Goal: Entertainment & Leisure: Consume media (video, audio)

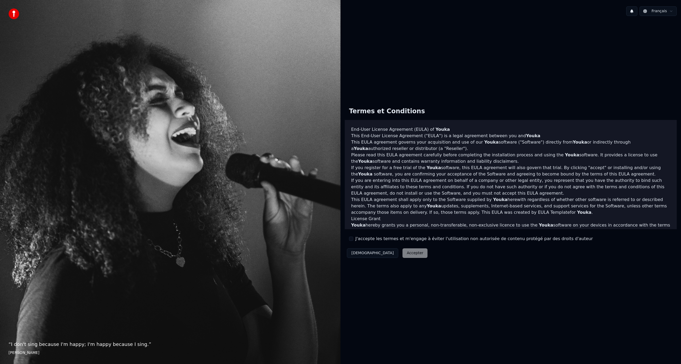
click at [364, 240] on label "J'accepte les termes et m'engage à éviter l'utilisation non autorisée de conten…" at bounding box center [474, 239] width 237 height 6
click at [353, 240] on button "J'accepte les termes et m'engage à éviter l'utilisation non autorisée de conten…" at bounding box center [351, 239] width 4 height 4
click at [403, 254] on button "Accepter" at bounding box center [415, 254] width 25 height 10
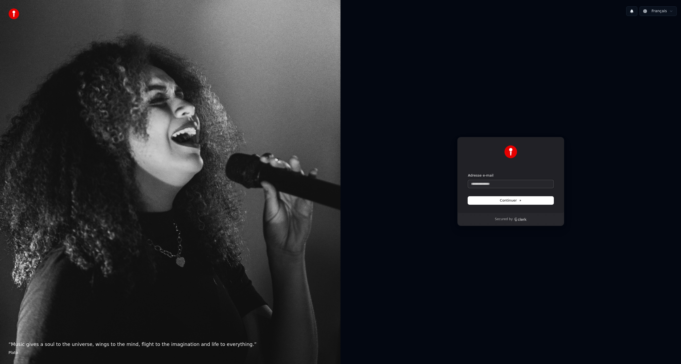
paste input "**********"
click at [497, 202] on button "Continuer" at bounding box center [511, 201] width 86 height 8
click at [515, 202] on span "Continuer" at bounding box center [511, 200] width 22 height 5
type input "**********"
drag, startPoint x: 518, startPoint y: 185, endPoint x: 438, endPoint y: 178, distance: 80.7
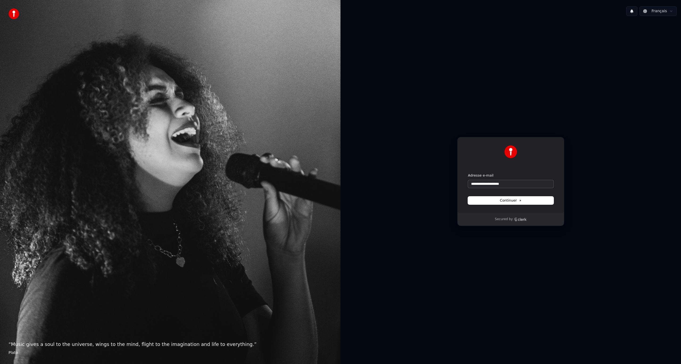
click at [438, 178] on div "**********" at bounding box center [511, 181] width 341 height 323
click at [495, 201] on button "Continuer" at bounding box center [511, 201] width 86 height 8
type input "**********"
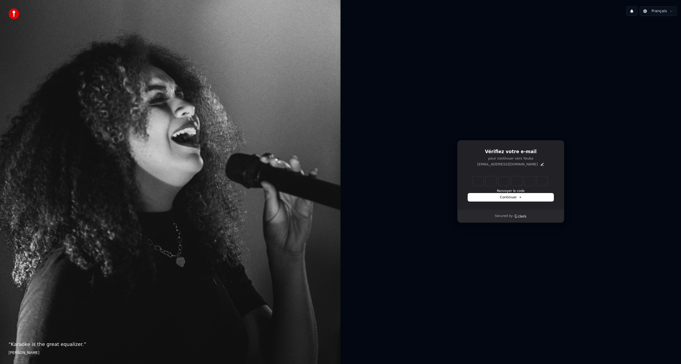
type input "******"
type input "*"
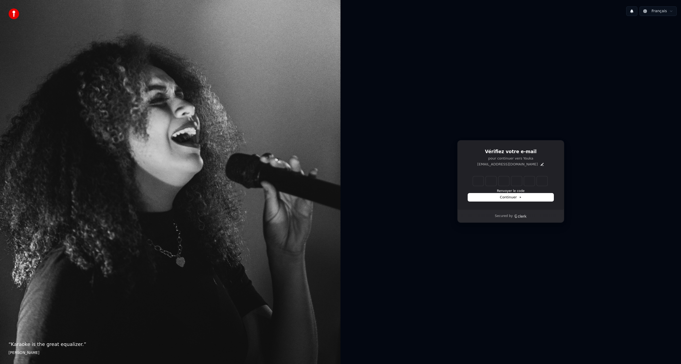
type input "*"
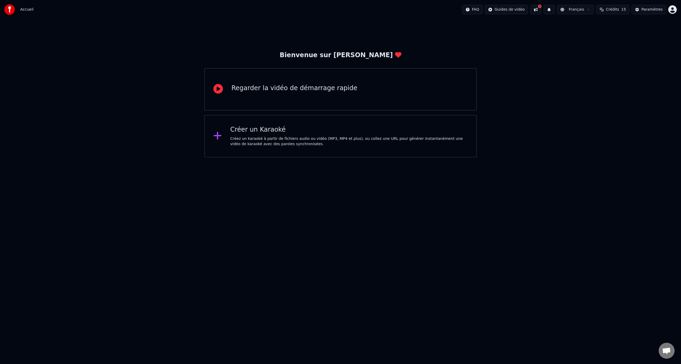
click at [272, 134] on div "Créer un Karaoké Créez un karaoké à partir de fichiers audio ou vidéo (MP3, MP4…" at bounding box center [349, 136] width 238 height 21
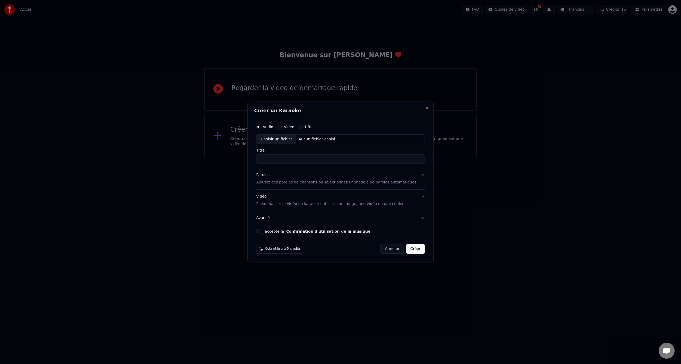
click at [288, 140] on div "Choisir un fichier" at bounding box center [277, 140] width 40 height 10
drag, startPoint x: 309, startPoint y: 160, endPoint x: 280, endPoint y: 161, distance: 29.0
click at [280, 161] on input "**********" at bounding box center [340, 160] width 169 height 10
type input "*******"
click at [309, 183] on p "Ajoutez des paroles de chansons ou sélectionnez un modèle de paroles automatiqu…" at bounding box center [336, 182] width 160 height 5
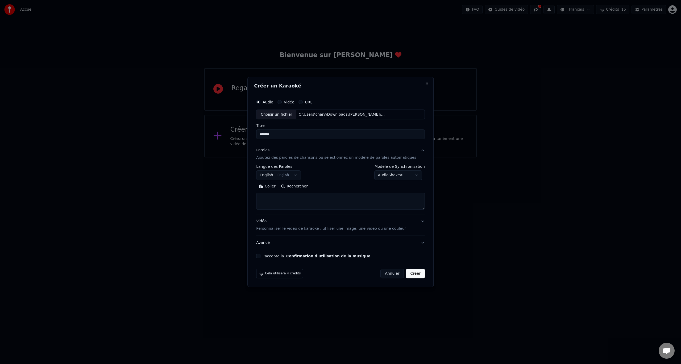
click at [332, 158] on p "Ajoutez des paroles de chansons ou sélectionnez un modèle de paroles automatiqu…" at bounding box center [336, 157] width 160 height 5
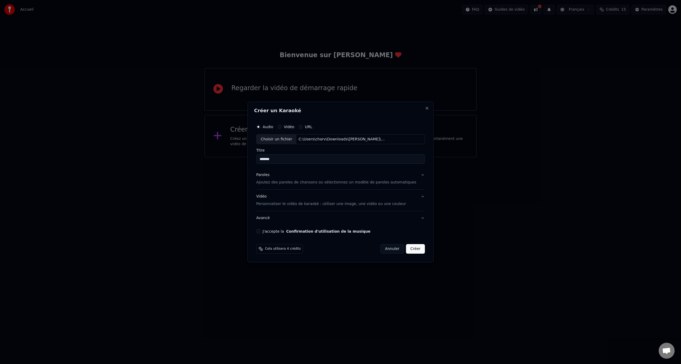
click at [276, 179] on div "Paroles Ajoutez des paroles de chansons ou sélectionnez un modèle de paroles au…" at bounding box center [336, 179] width 160 height 13
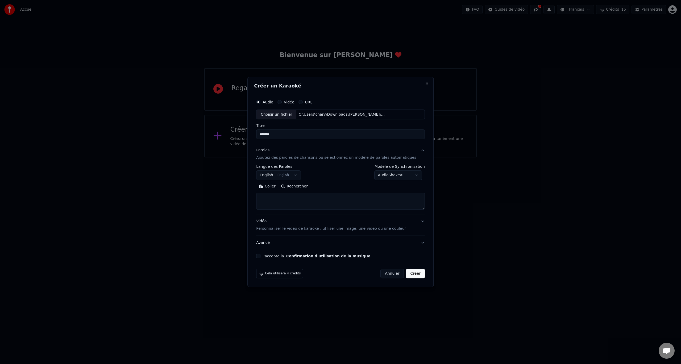
click at [283, 203] on textarea at bounding box center [340, 201] width 169 height 17
click at [320, 198] on textarea at bounding box center [340, 201] width 169 height 17
paste textarea "**********"
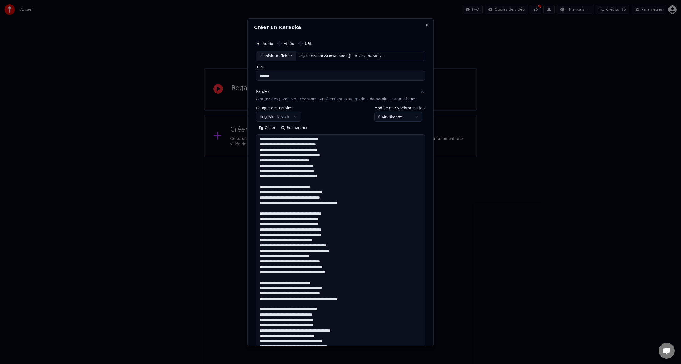
scroll to position [252, 0]
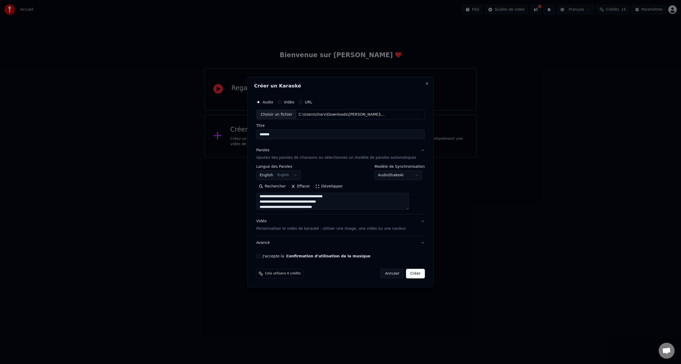
type textarea "**********"
click at [283, 158] on body "**********" at bounding box center [340, 79] width 681 height 158
select select "**"
click at [384, 158] on body "**********" at bounding box center [340, 79] width 681 height 158
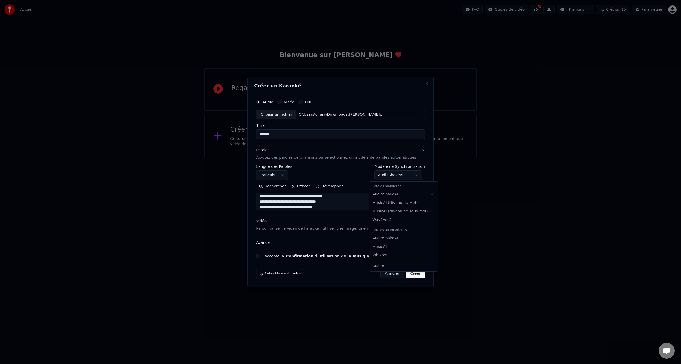
click at [332, 158] on body "**********" at bounding box center [340, 79] width 681 height 158
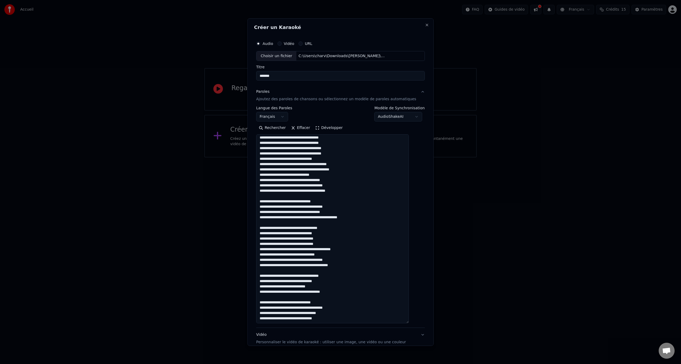
scroll to position [81, 0]
drag, startPoint x: 416, startPoint y: 208, endPoint x: 438, endPoint y: 296, distance: 91.2
click at [438, 158] on body "**********" at bounding box center [340, 79] width 681 height 158
click at [335, 130] on button "Développer" at bounding box center [329, 128] width 33 height 9
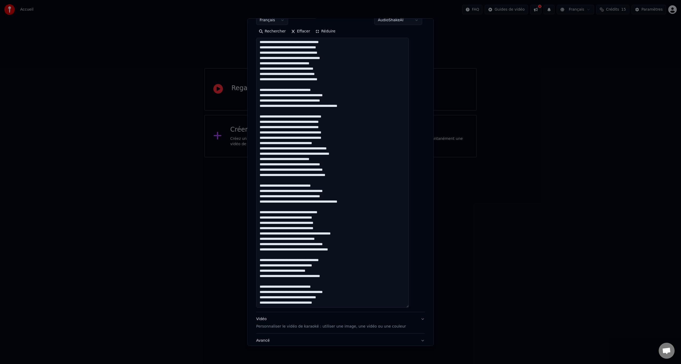
scroll to position [133, 0]
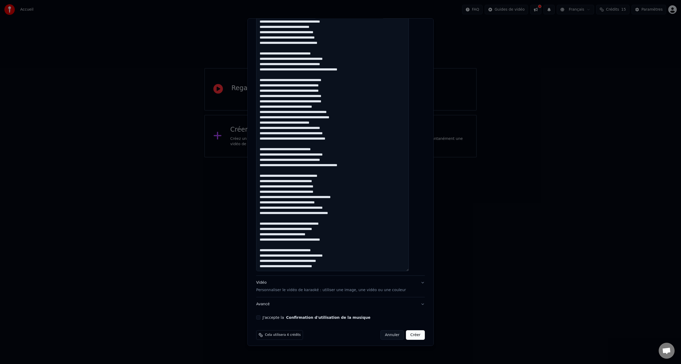
click at [333, 291] on p "Personnaliser le vidéo de karaoké : utiliser une image, une vidéo ou une couleur" at bounding box center [331, 290] width 150 height 5
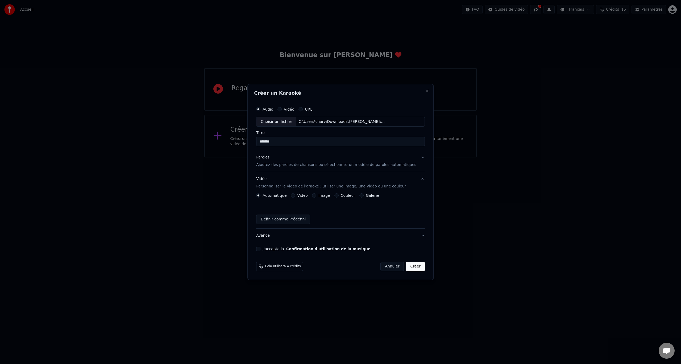
click at [336, 161] on div "Paroles Ajoutez des paroles de chansons ou sélectionnez un modèle de paroles au…" at bounding box center [336, 161] width 160 height 13
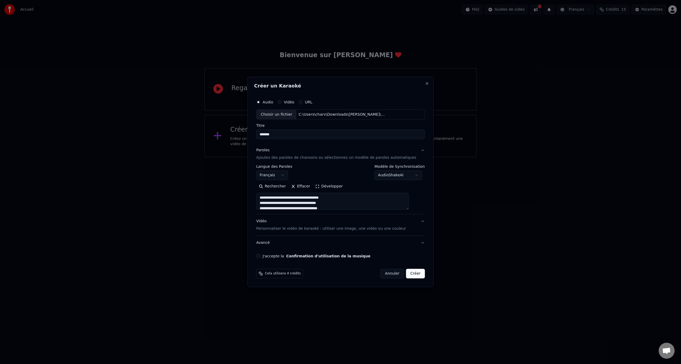
click at [261, 255] on button "J'accepte la Confirmation d'utilisation de la musique" at bounding box center [258, 256] width 4 height 4
click at [416, 239] on button "Avancé" at bounding box center [340, 243] width 169 height 14
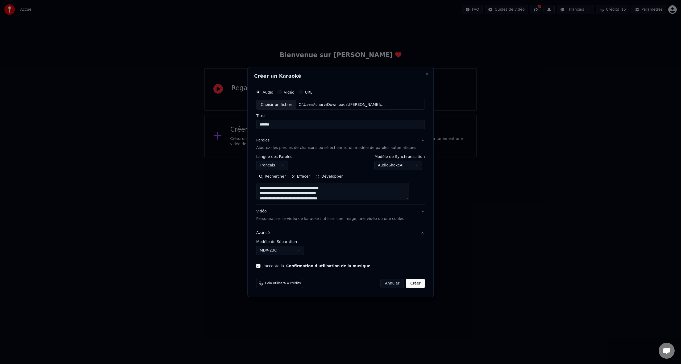
click at [414, 264] on div "J'accepte la Confirmation d'utilisation de la musique" at bounding box center [340, 266] width 169 height 4
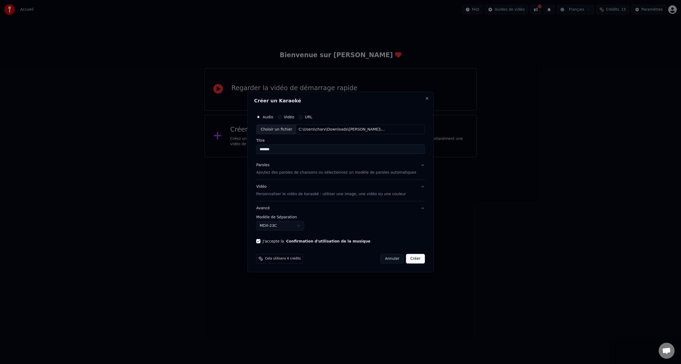
click at [269, 241] on div "J'accepte la Confirmation d'utilisation de la musique" at bounding box center [340, 241] width 169 height 4
click at [261, 241] on button "J'accepte la Confirmation d'utilisation de la musique" at bounding box center [258, 241] width 4 height 4
click at [407, 257] on button "Créer" at bounding box center [415, 259] width 19 height 10
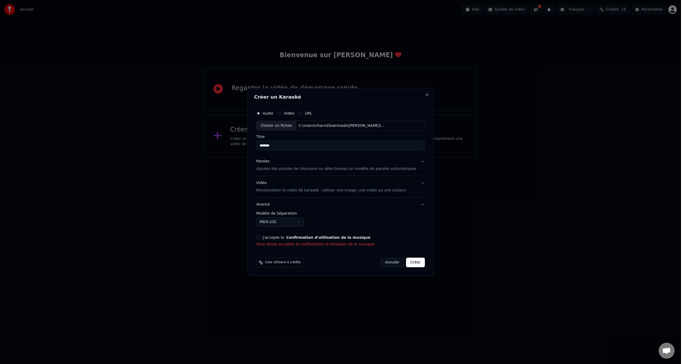
click at [267, 240] on div "J'accepte la Confirmation d'utilisation de la musique Vous devez accepter la co…" at bounding box center [340, 242] width 169 height 12
click at [261, 238] on button "J'accepte la Confirmation d'utilisation de la musique" at bounding box center [258, 238] width 4 height 4
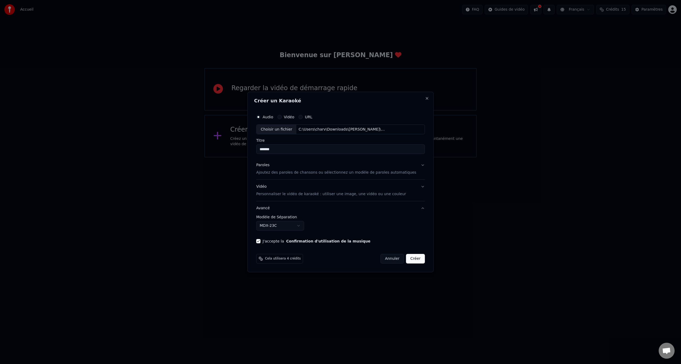
click at [406, 260] on button "Créer" at bounding box center [415, 259] width 19 height 10
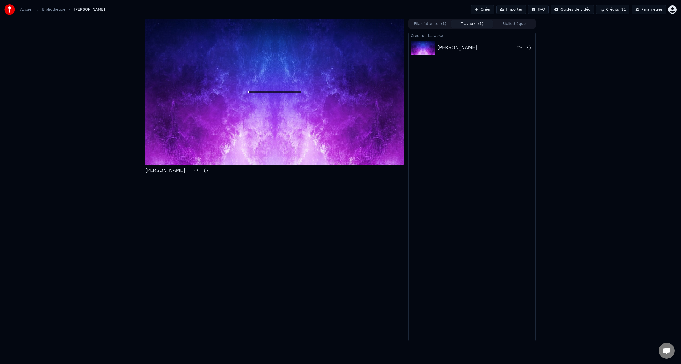
click at [612, 10] on span "Crédits" at bounding box center [612, 9] width 13 height 5
click at [623, 49] on button "Actualiser" at bounding box center [616, 49] width 32 height 10
click at [591, 37] on td "15" at bounding box center [588, 36] width 23 height 10
click at [592, 27] on th "Recharger" at bounding box center [588, 25] width 23 height 11
drag, startPoint x: 606, startPoint y: 27, endPoint x: 608, endPoint y: 31, distance: 4.3
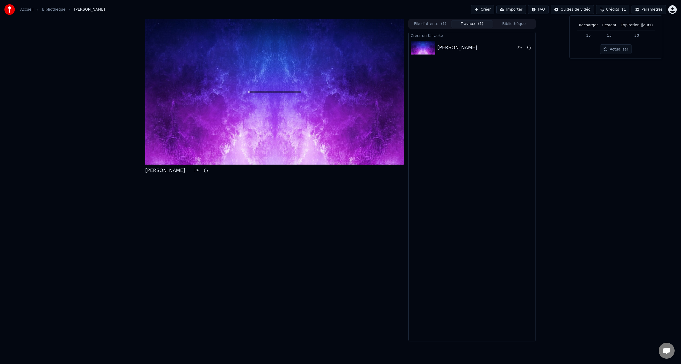
click at [606, 27] on th "Restant" at bounding box center [609, 25] width 18 height 11
drag, startPoint x: 611, startPoint y: 36, endPoint x: 619, endPoint y: 31, distance: 9.9
click at [611, 36] on td "15" at bounding box center [609, 36] width 18 height 10
drag, startPoint x: 638, startPoint y: 24, endPoint x: 639, endPoint y: 26, distance: 3.0
click at [638, 24] on th "Expiration (jours)" at bounding box center [637, 25] width 36 height 11
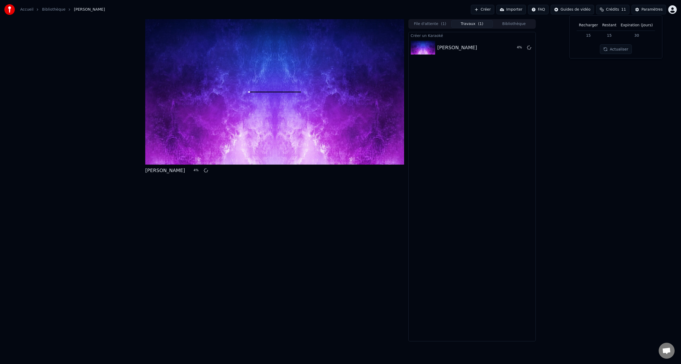
click at [640, 31] on td "30" at bounding box center [637, 36] width 36 height 10
click at [637, 34] on td "30" at bounding box center [637, 36] width 36 height 10
click at [637, 35] on td "30" at bounding box center [637, 36] width 36 height 10
click at [636, 38] on td "30" at bounding box center [637, 36] width 36 height 10
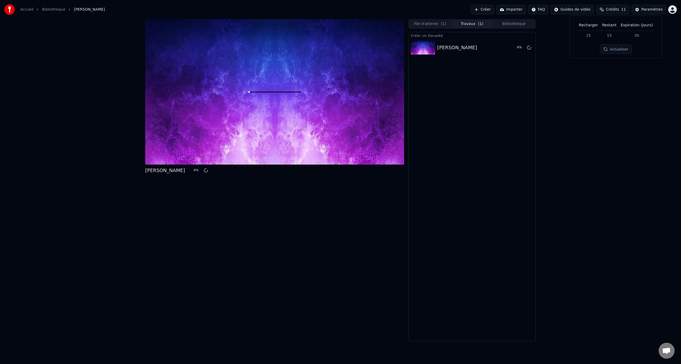
click at [635, 75] on div "[PERSON_NAME] 4 % File d'attente ( 1 ) Travaux ( 1 ) Bibliothèque Créer un [DEM…" at bounding box center [340, 180] width 681 height 323
click at [456, 48] on div "[PERSON_NAME]" at bounding box center [472, 47] width 69 height 7
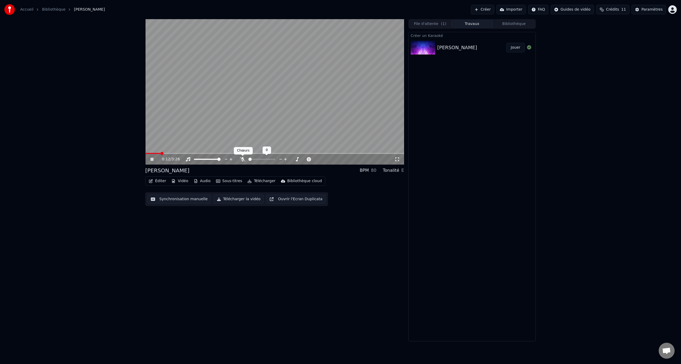
click at [244, 160] on icon at bounding box center [242, 159] width 5 height 4
click at [145, 153] on span at bounding box center [146, 153] width 3 height 3
drag, startPoint x: 398, startPoint y: 160, endPoint x: 398, endPoint y: 166, distance: 6.1
click at [398, 160] on icon at bounding box center [397, 159] width 5 height 4
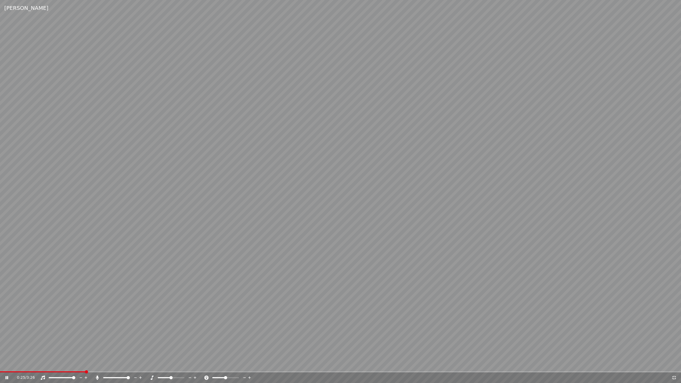
click at [676, 364] on icon at bounding box center [675, 378] width 4 height 4
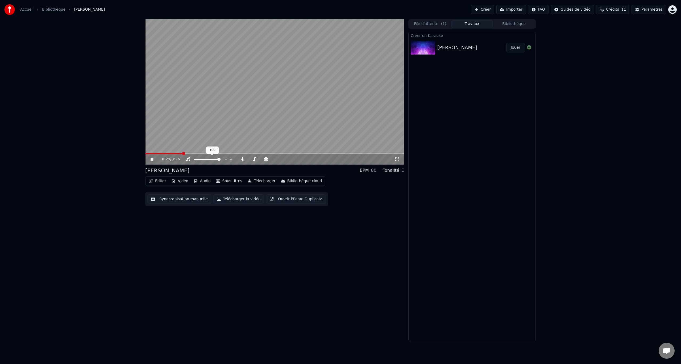
click at [221, 159] on span at bounding box center [218, 159] width 3 height 3
click at [255, 158] on icon at bounding box center [254, 159] width 3 height 4
click at [287, 160] on span at bounding box center [285, 159] width 3 height 3
click at [274, 159] on span at bounding box center [273, 159] width 3 height 3
click at [153, 159] on icon at bounding box center [152, 159] width 3 height 3
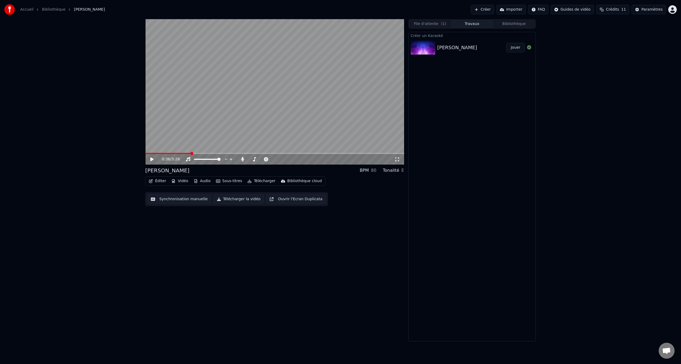
click at [158, 181] on button "Éditer" at bounding box center [158, 181] width 22 height 7
click at [199, 238] on div "Changer le Fond" at bounding box center [194, 237] width 31 height 5
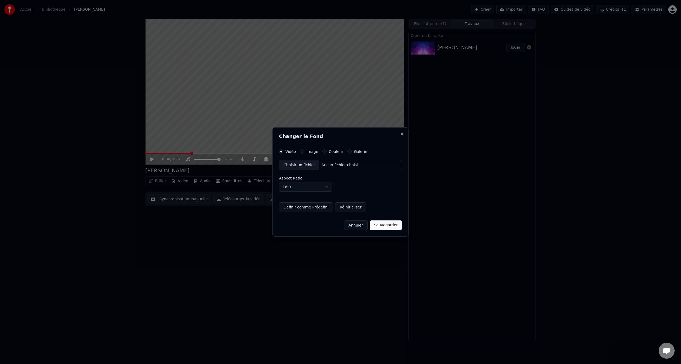
click at [326, 152] on div "Couleur" at bounding box center [333, 152] width 21 height 4
click at [323, 151] on button "Couleur" at bounding box center [325, 152] width 4 height 4
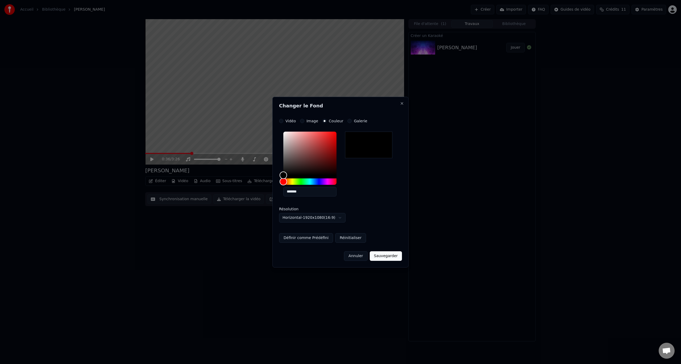
click at [306, 121] on div "Image" at bounding box center [309, 121] width 18 height 4
click at [303, 122] on button "Image" at bounding box center [302, 121] width 4 height 4
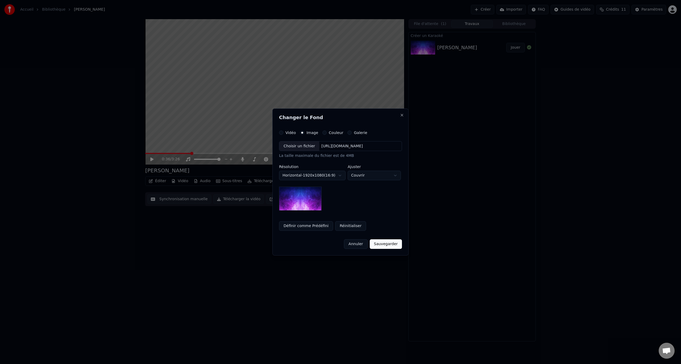
click at [300, 194] on img at bounding box center [300, 199] width 43 height 24
click at [348, 131] on div "Galerie" at bounding box center [358, 133] width 20 height 4
click at [348, 132] on button "Galerie" at bounding box center [350, 133] width 4 height 4
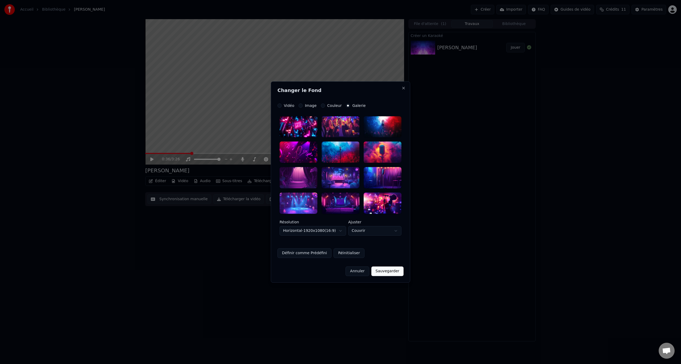
click at [299, 106] on button "Image" at bounding box center [301, 106] width 4 height 4
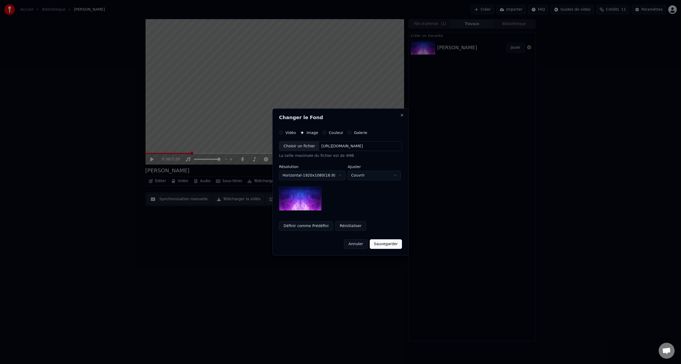
click at [301, 145] on div "Choisir un fichier" at bounding box center [299, 147] width 40 height 10
click at [306, 206] on img at bounding box center [296, 199] width 43 height 24
click at [387, 244] on button "Sauvegarder" at bounding box center [390, 245] width 32 height 10
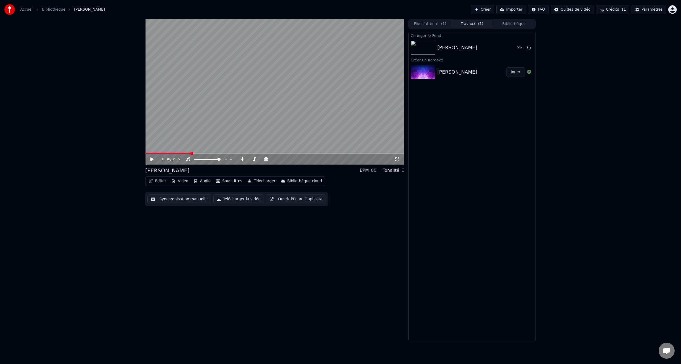
click at [619, 11] on span "Crédits" at bounding box center [612, 9] width 13 height 5
click at [613, 51] on button "Actualiser" at bounding box center [616, 49] width 32 height 10
click at [617, 68] on div "0:36 / 3:26 [PERSON_NAME] BPM 80 Tonalité E Éditer Vidéo Audio Sous-titres Télé…" at bounding box center [340, 180] width 681 height 323
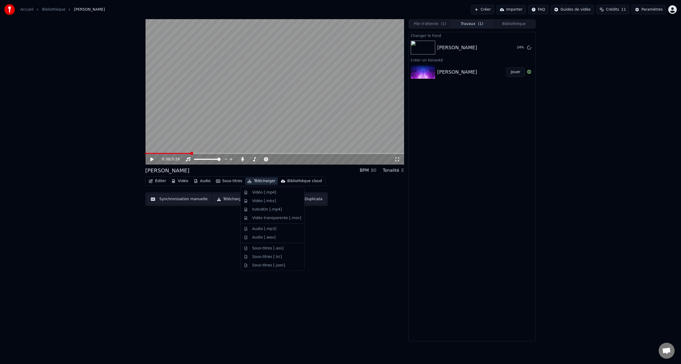
click at [254, 182] on button "Télécharger" at bounding box center [261, 181] width 32 height 7
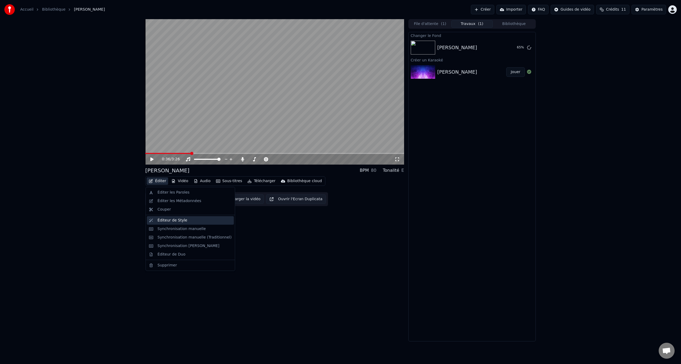
click at [175, 221] on div "Éditeur de Style" at bounding box center [173, 220] width 30 height 5
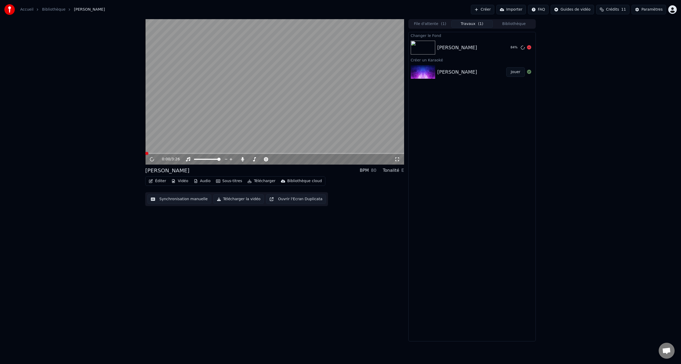
click at [479, 47] on div "[PERSON_NAME]" at bounding box center [472, 47] width 69 height 7
click at [153, 158] on icon at bounding box center [156, 159] width 13 height 4
click at [476, 51] on div "[PERSON_NAME]" at bounding box center [472, 47] width 69 height 7
click at [518, 51] on button "Jouer" at bounding box center [515, 48] width 19 height 10
click at [397, 161] on icon at bounding box center [397, 159] width 5 height 4
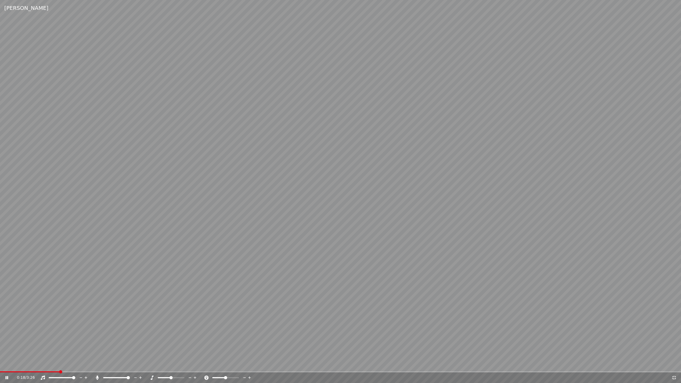
click at [673, 364] on icon at bounding box center [674, 378] width 5 height 4
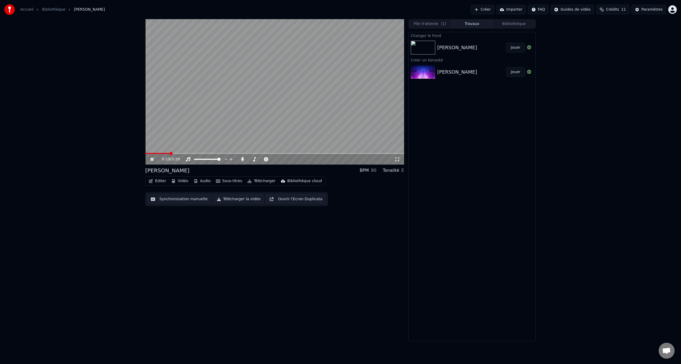
click at [150, 160] on icon at bounding box center [156, 159] width 13 height 4
click at [271, 200] on button "Ouvrir l'Ecran Duplicata" at bounding box center [296, 200] width 60 height 10
click at [152, 159] on icon at bounding box center [156, 159] width 13 height 4
click at [157, 180] on button "Éditer" at bounding box center [158, 181] width 22 height 7
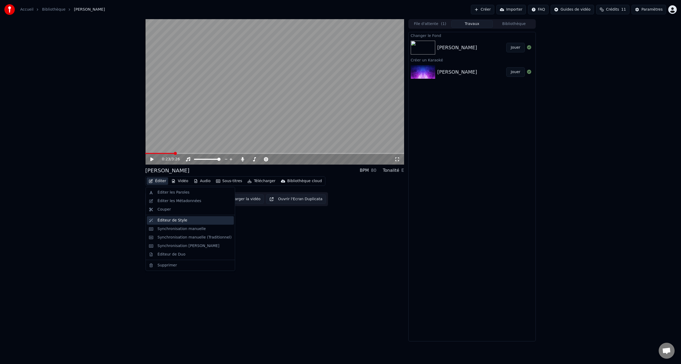
click at [178, 223] on div "Éditeur de Style" at bounding box center [190, 220] width 87 height 9
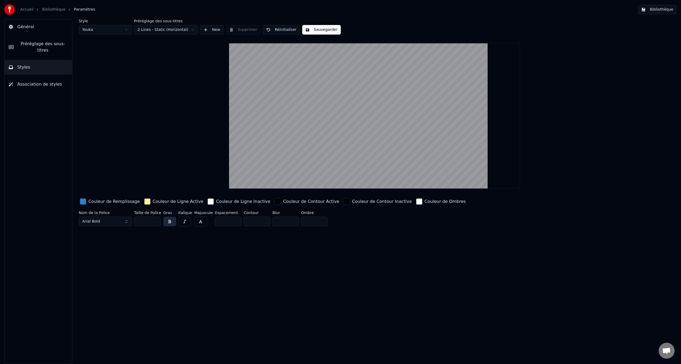
click at [207, 197] on div "Couleur de Ligne Inactive" at bounding box center [239, 201] width 65 height 9
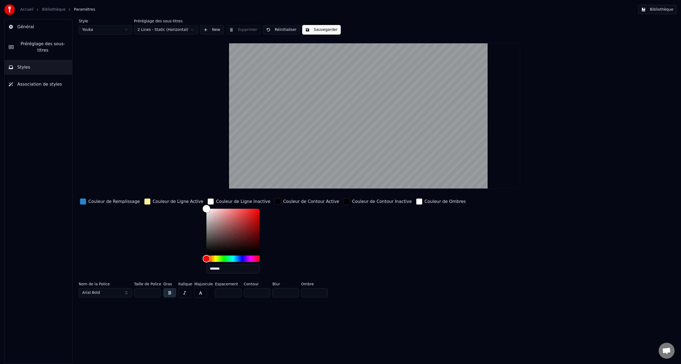
click at [155, 203] on div "Couleur de Ligne Active" at bounding box center [178, 202] width 51 height 6
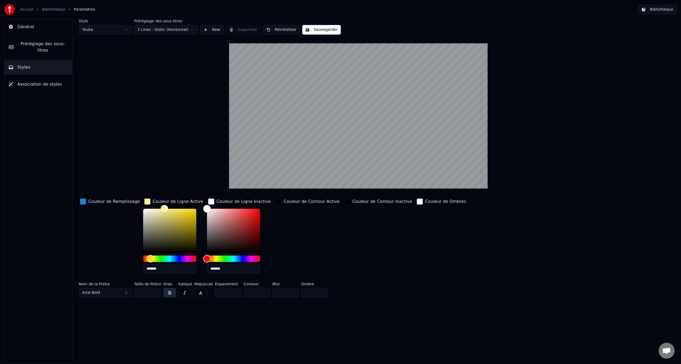
click at [309, 230] on div "Couleur de Contour Active" at bounding box center [307, 237] width 67 height 81
click at [112, 293] on button "Arial Bold" at bounding box center [105, 293] width 53 height 10
click at [130, 324] on div "Style Youka Préréglage des sous-titres 2 Lines - Static (Horizontal) New Suppri…" at bounding box center [374, 191] width 613 height 345
click at [170, 33] on html "Accueil Bibliothèque Paramètres Bibliothèque Général Préréglage des sous-titres…" at bounding box center [340, 182] width 681 height 364
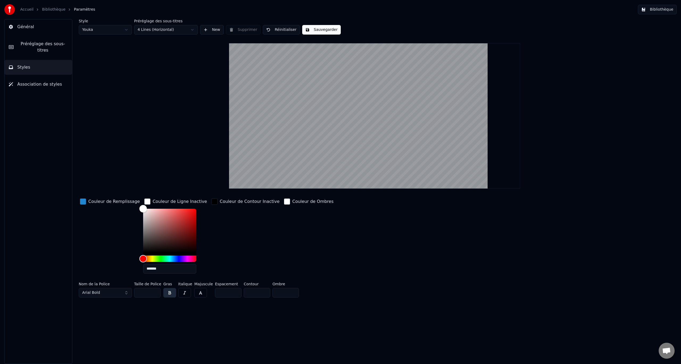
click at [183, 27] on html "Accueil Bibliothèque Paramètres Bibliothèque Général Préréglage des sous-titres…" at bounding box center [340, 182] width 681 height 364
click at [171, 31] on html "Accueil Bibliothèque Paramètres Bibliothèque Général Préréglage des sous-titres…" at bounding box center [340, 182] width 681 height 364
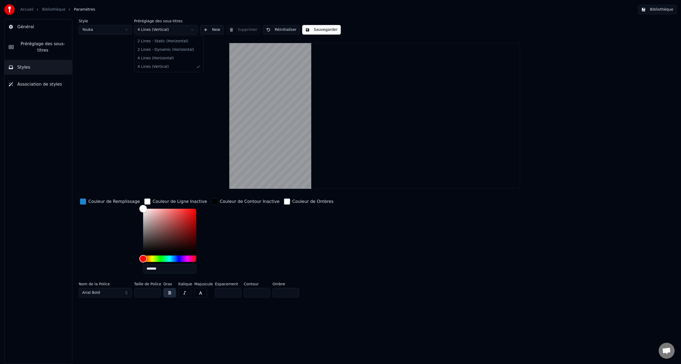
click at [157, 33] on html "Accueil Bibliothèque Paramètres Bibliothèque Général Préréglage des sous-titres…" at bounding box center [340, 182] width 681 height 364
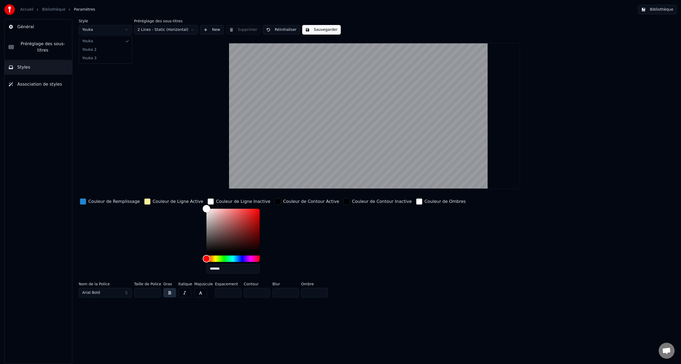
click at [112, 30] on html "Accueil Bibliothèque Paramètres Bibliothèque Général Préréglage des sous-titres…" at bounding box center [340, 182] width 681 height 364
click at [105, 31] on html "Accueil Bibliothèque Paramètres Bibliothèque Général Préréglage des sous-titres…" at bounding box center [340, 182] width 681 height 364
click at [101, 33] on html "Accueil Bibliothèque Paramètres Bibliothèque Général Préréglage des sous-titres…" at bounding box center [340, 182] width 681 height 364
click at [44, 11] on link "Bibliothèque" at bounding box center [53, 9] width 23 height 5
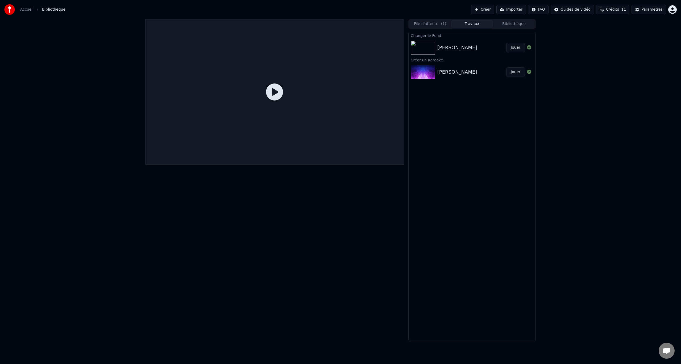
click at [513, 47] on button "Jouer" at bounding box center [515, 48] width 19 height 10
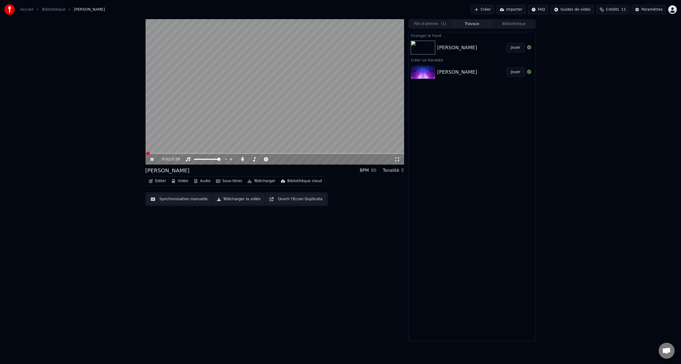
click at [152, 160] on icon at bounding box center [156, 159] width 13 height 4
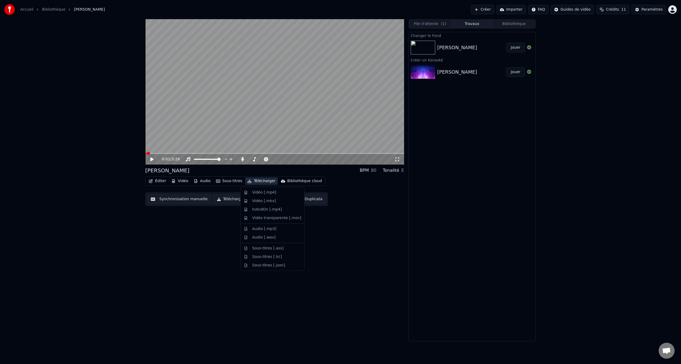
click at [257, 181] on button "Télécharger" at bounding box center [261, 181] width 32 height 7
click at [261, 194] on div "Vidéo [.mp4]" at bounding box center [264, 192] width 24 height 5
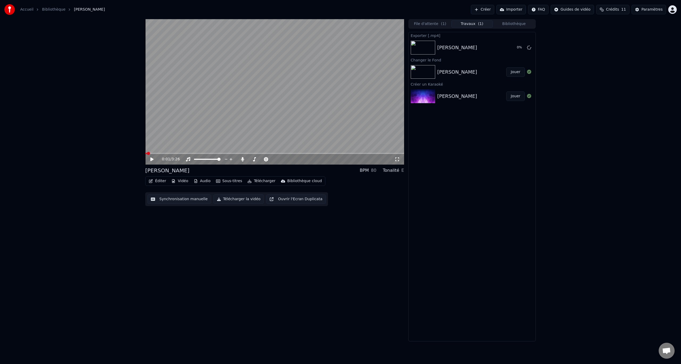
click at [240, 199] on button "Télécharger la vidéo" at bounding box center [238, 200] width 51 height 10
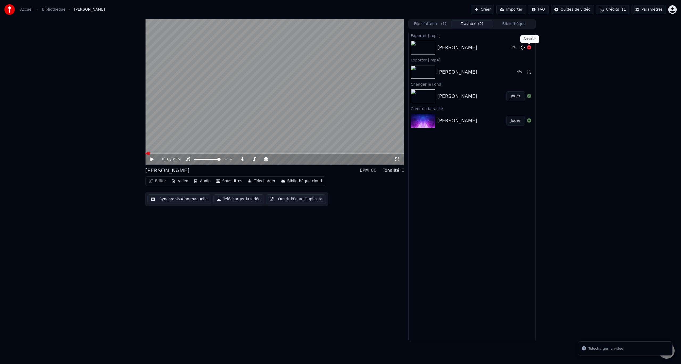
click at [528, 48] on icon at bounding box center [529, 47] width 4 height 4
click at [529, 48] on icon at bounding box center [529, 47] width 4 height 4
click at [613, 9] on span "Crédits" at bounding box center [612, 9] width 13 height 5
click at [617, 53] on button "Actualiser" at bounding box center [616, 49] width 32 height 10
click at [604, 96] on div "0:01 / 3:26 [PERSON_NAME] BPM 80 Tonalité E Éditer Vidéo Audio Sous-titres Télé…" at bounding box center [340, 180] width 681 height 323
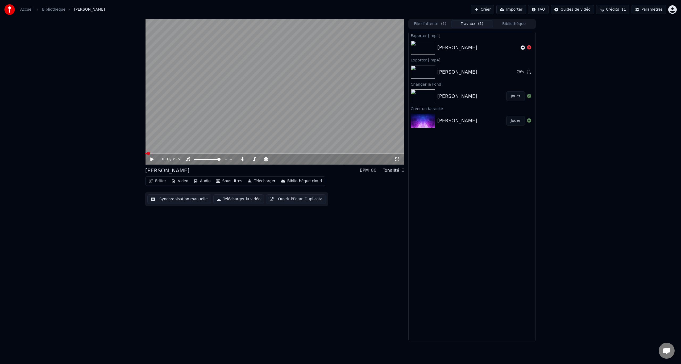
click at [236, 298] on div "0:01 / 3:26 [PERSON_NAME] BPM 80 Tonalité E Éditer Vidéo Audio Sous-titres Télé…" at bounding box center [274, 180] width 259 height 323
click at [577, 82] on div "0:01 / 3:26 [PERSON_NAME] BPM 80 Tonalité E Éditer Vidéo Audio Sous-titres Télé…" at bounding box center [340, 180] width 681 height 323
click at [510, 70] on button "Afficher" at bounding box center [513, 72] width 23 height 10
click at [553, 106] on div "0:01 / 3:26 [PERSON_NAME] BPM 80 Tonalité E Éditer Vidéo Audio Sous-titres Télé…" at bounding box center [340, 180] width 681 height 323
drag, startPoint x: 488, startPoint y: 96, endPoint x: 497, endPoint y: 95, distance: 8.9
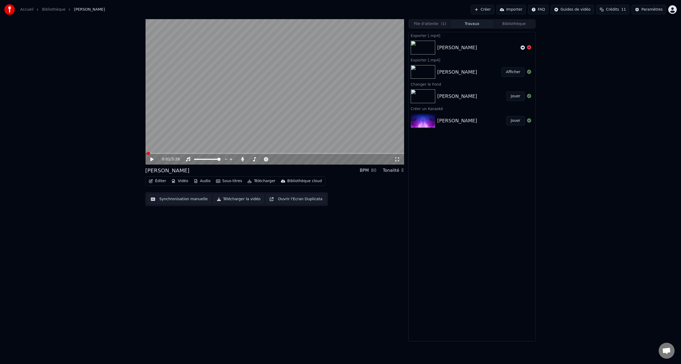
click at [488, 96] on div "[PERSON_NAME]" at bounding box center [472, 96] width 69 height 7
click at [512, 96] on button "Jouer" at bounding box center [515, 97] width 19 height 10
click at [234, 199] on button "Télécharger la vidéo" at bounding box center [238, 200] width 51 height 10
click at [152, 159] on icon at bounding box center [152, 159] width 3 height 3
click at [145, 155] on span at bounding box center [146, 153] width 3 height 3
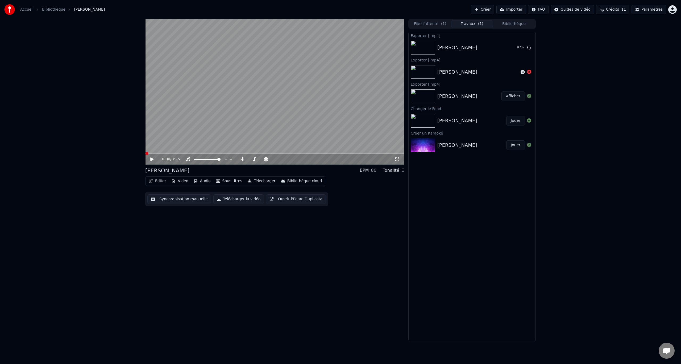
click at [565, 163] on div "0:00 / 3:26 [PERSON_NAME] BPM 80 Tonalité E Éditer Vidéo Audio Sous-titres Télé…" at bounding box center [340, 180] width 681 height 323
click at [519, 42] on div "[PERSON_NAME]" at bounding box center [472, 48] width 127 height 18
click at [518, 50] on button "Afficher" at bounding box center [513, 48] width 23 height 10
drag, startPoint x: 259, startPoint y: 336, endPoint x: 275, endPoint y: 336, distance: 16.0
click at [259, 336] on div "0:00 / 3:26 [PERSON_NAME] BPM 80 Tonalité E Éditer Vidéo Audio Sous-titres Télé…" at bounding box center [274, 180] width 259 height 323
